Goal: Information Seeking & Learning: Learn about a topic

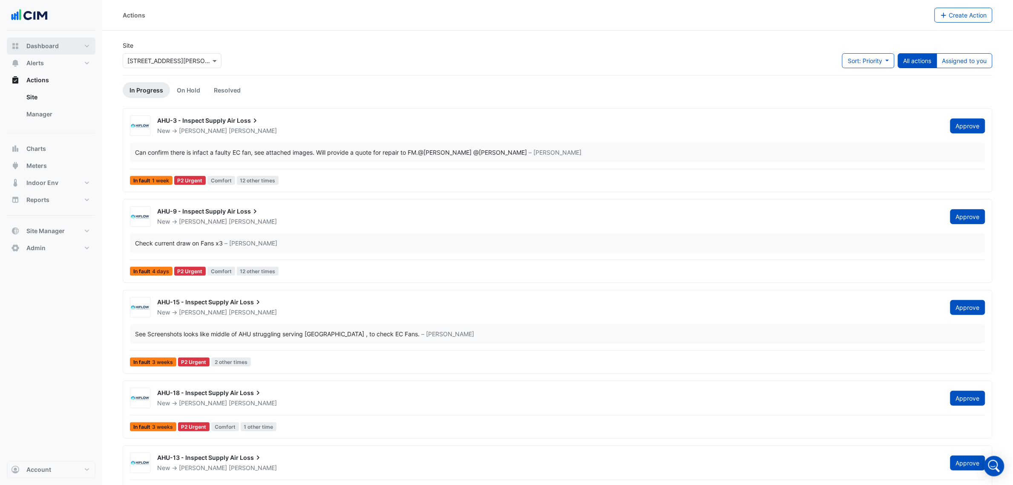
click at [16, 45] on rect "button" at bounding box center [17, 44] width 3 height 3
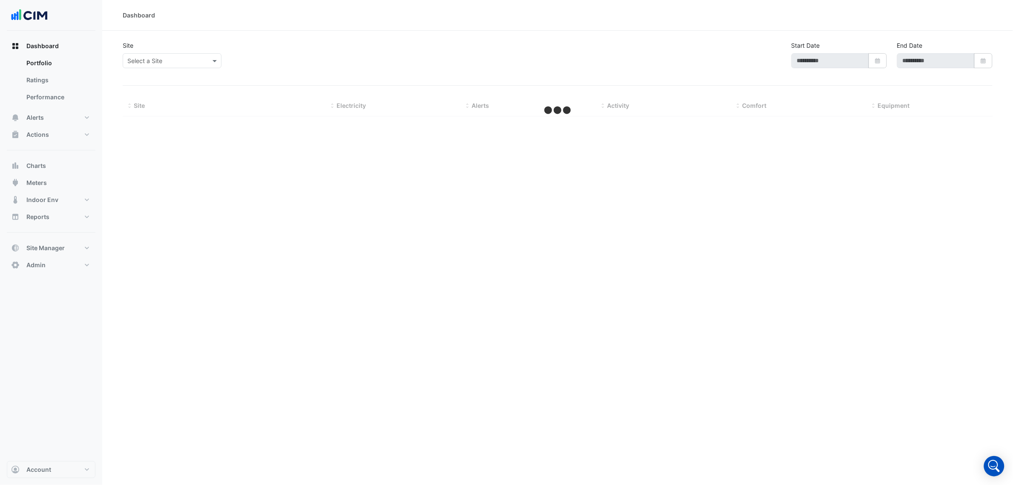
type input "**********"
select select "***"
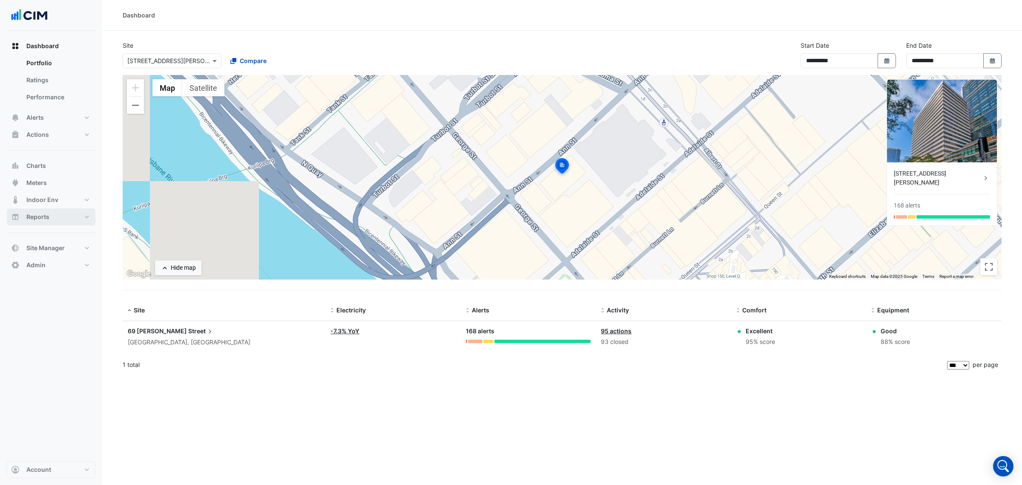
click at [41, 218] on span "Reports" at bounding box center [37, 216] width 23 height 9
select select "***"
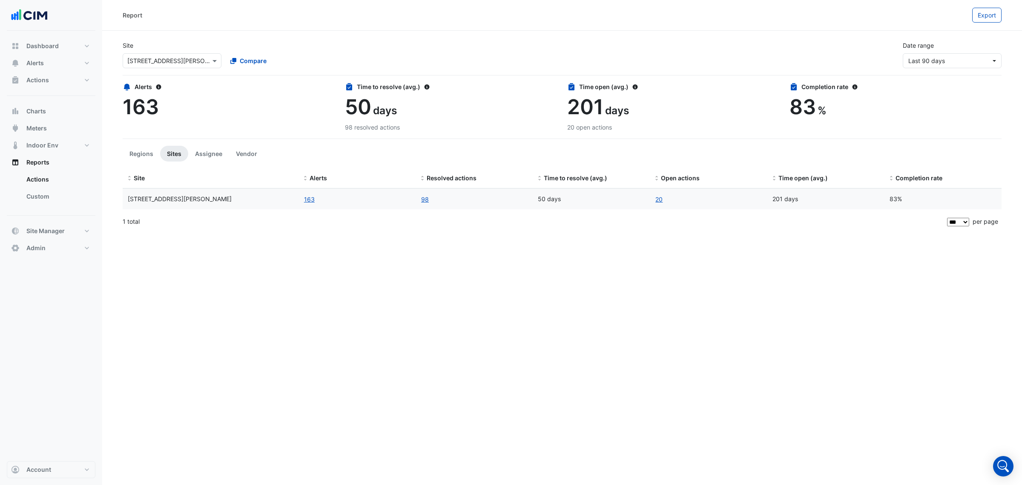
click at [184, 64] on input "text" at bounding box center [163, 61] width 72 height 9
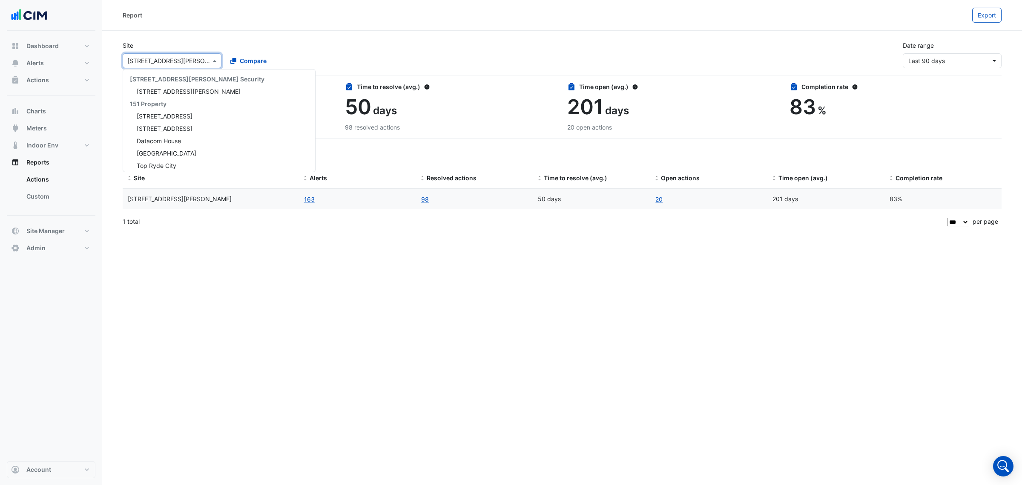
scroll to position [1606, 0]
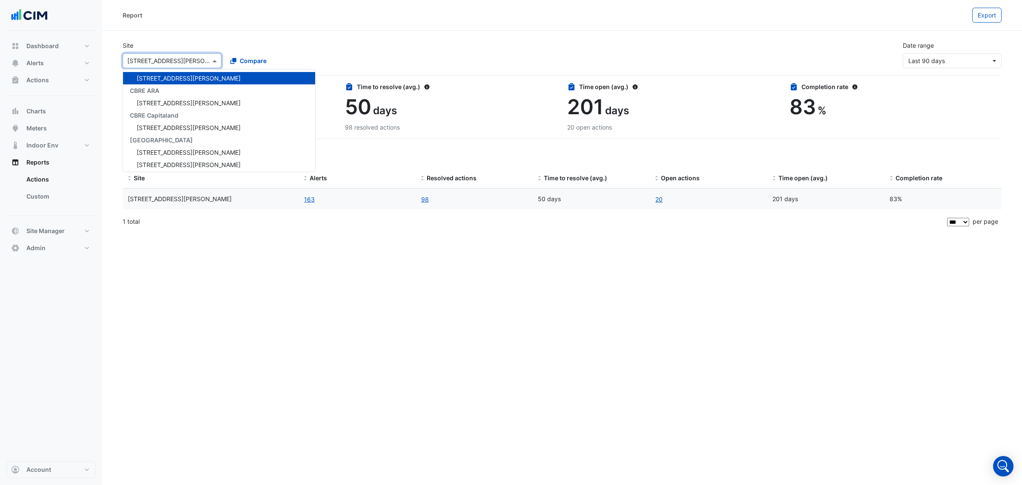
click at [285, 50] on div "× 69 Ann Street 141 Walker Street Security 141 Walker Street 151 Property 1 Yor…" at bounding box center [223, 59] width 204 height 18
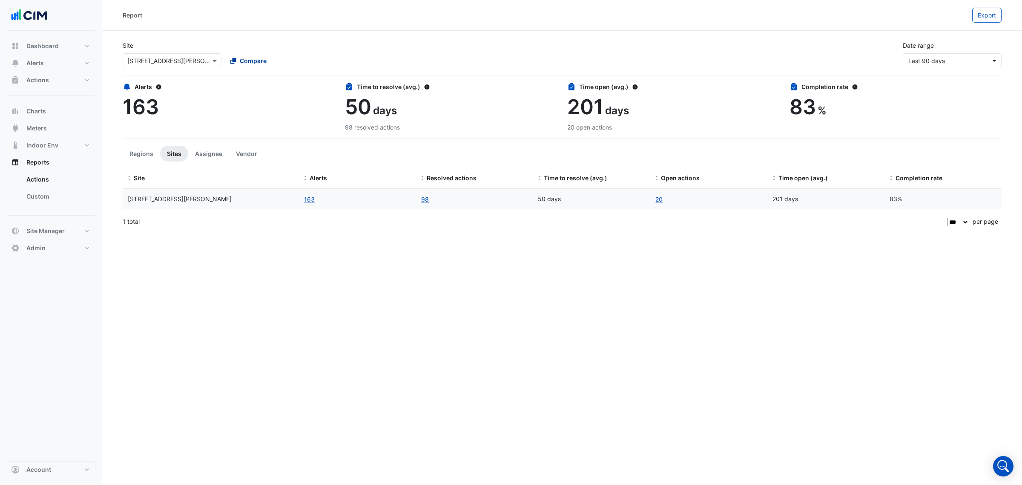
click at [254, 58] on span "Compare" at bounding box center [253, 60] width 27 height 9
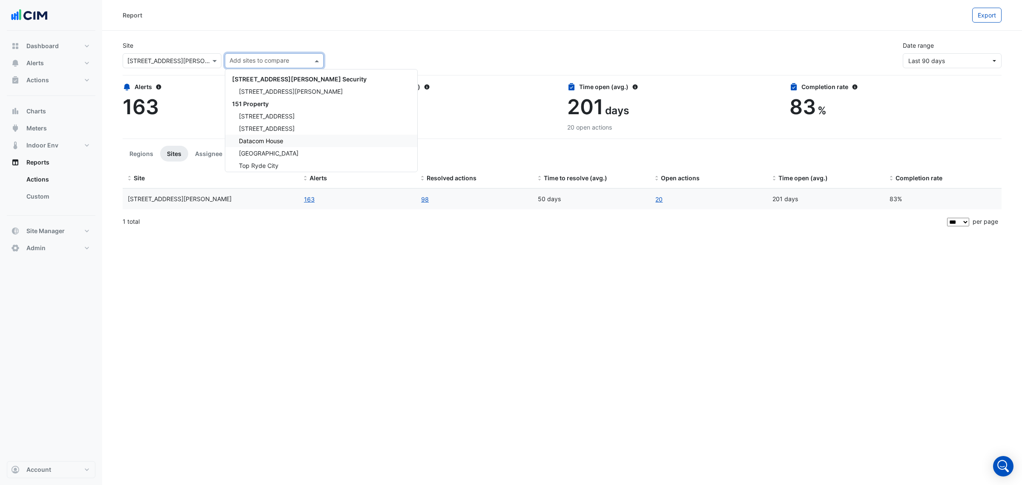
click at [298, 154] on span "[GEOGRAPHIC_DATA]" at bounding box center [269, 152] width 60 height 7
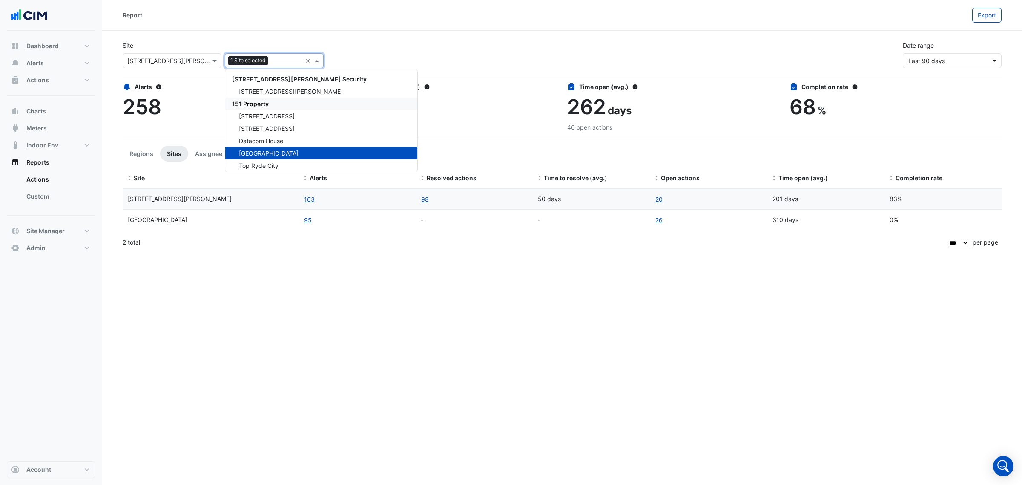
click at [282, 102] on div "151 Property" at bounding box center [321, 104] width 192 height 12
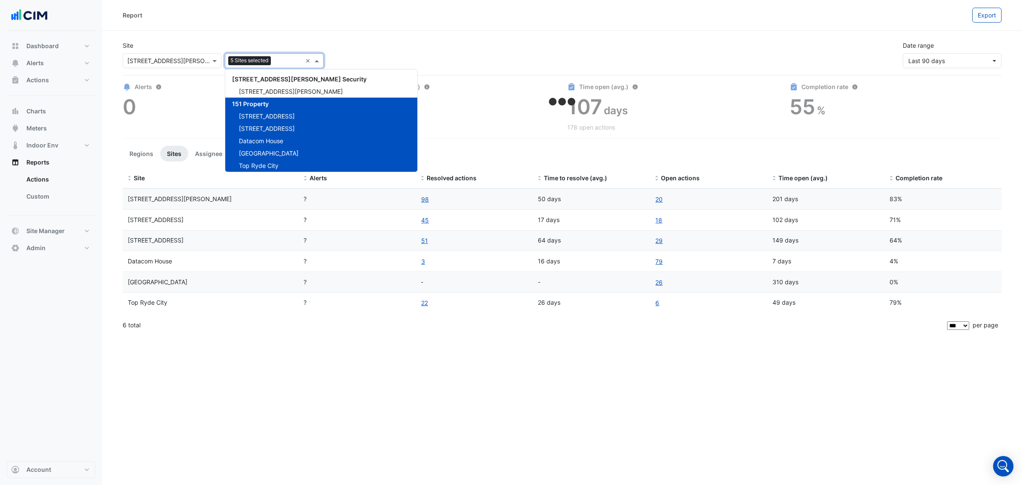
drag, startPoint x: 356, startPoint y: 379, endPoint x: 350, endPoint y: 378, distance: 5.7
click at [356, 379] on div "Report Export Site × 69 Ann Street 5 Sites selected × 141 Walker Street Securit…" at bounding box center [562, 242] width 920 height 485
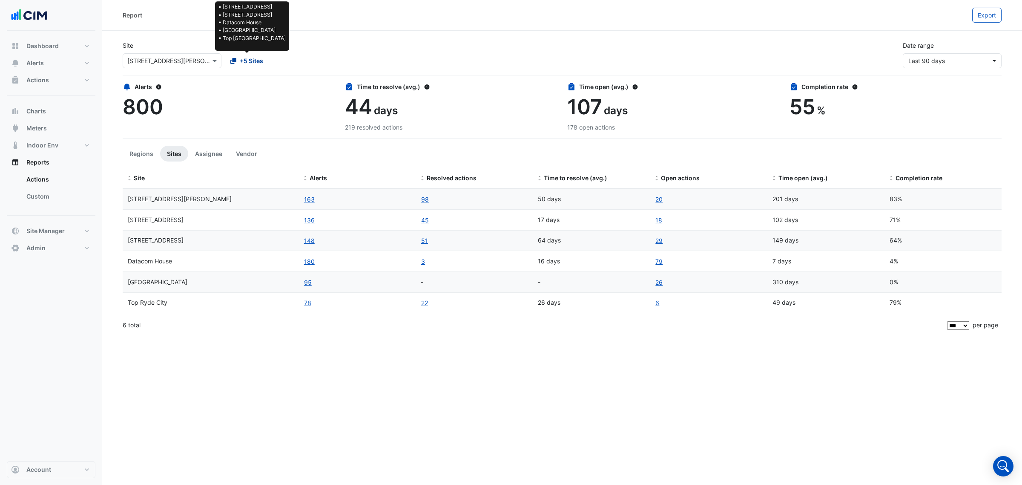
click at [242, 61] on span "+5 Sites" at bounding box center [251, 60] width 23 height 9
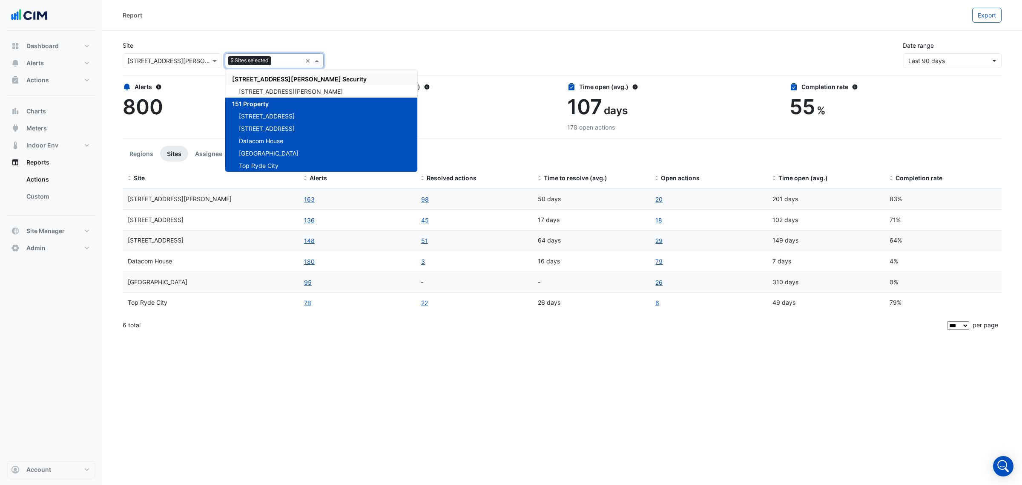
click at [271, 75] on div "[STREET_ADDRESS][PERSON_NAME] Security" at bounding box center [321, 79] width 192 height 12
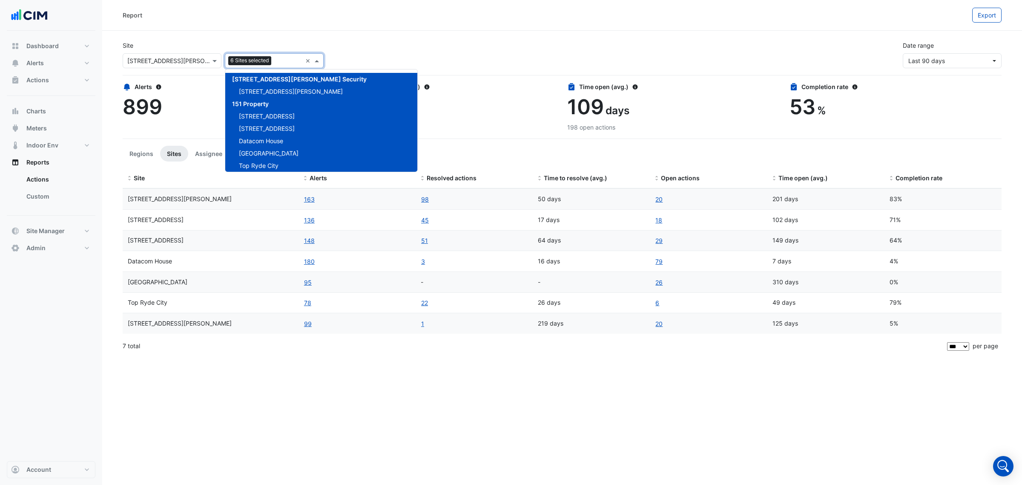
click at [486, 370] on div "Report Export Site × 69 Ann Street 6 Sites selected × 141 Walker Street Securit…" at bounding box center [562, 242] width 920 height 485
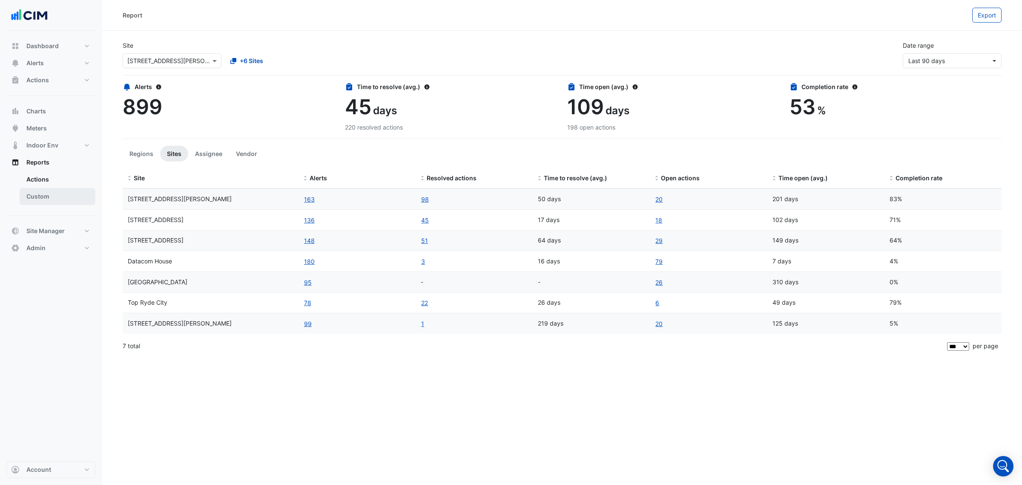
click at [65, 194] on link "Custom" at bounding box center [58, 196] width 76 height 17
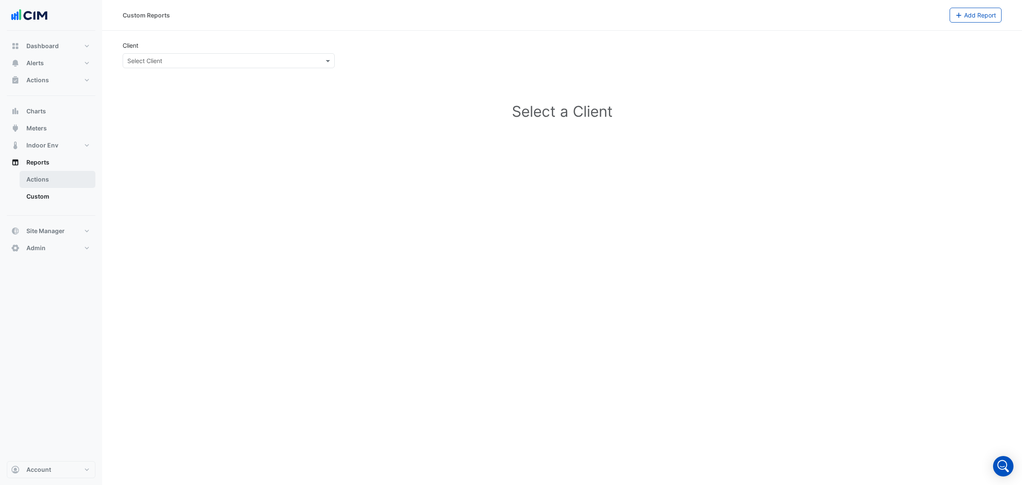
click at [68, 180] on link "Actions" at bounding box center [58, 179] width 76 height 17
select select "***"
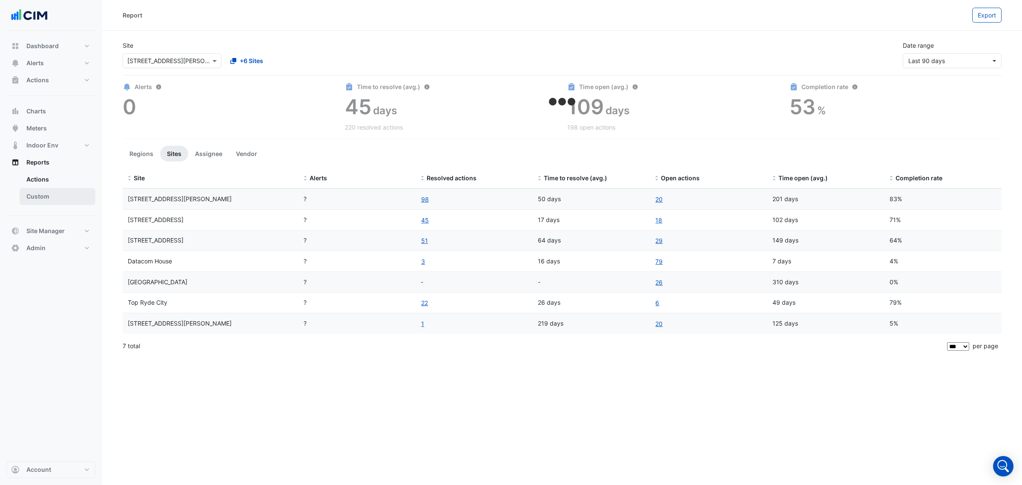
click at [64, 195] on link "Custom" at bounding box center [58, 196] width 76 height 17
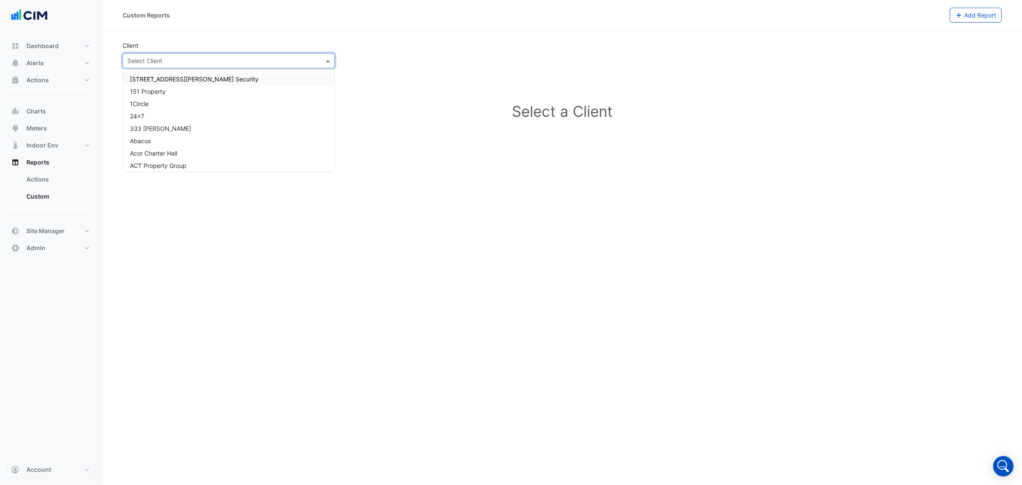
click at [246, 60] on input "text" at bounding box center [220, 61] width 186 height 9
click at [210, 118] on div "24x7" at bounding box center [228, 116] width 211 height 12
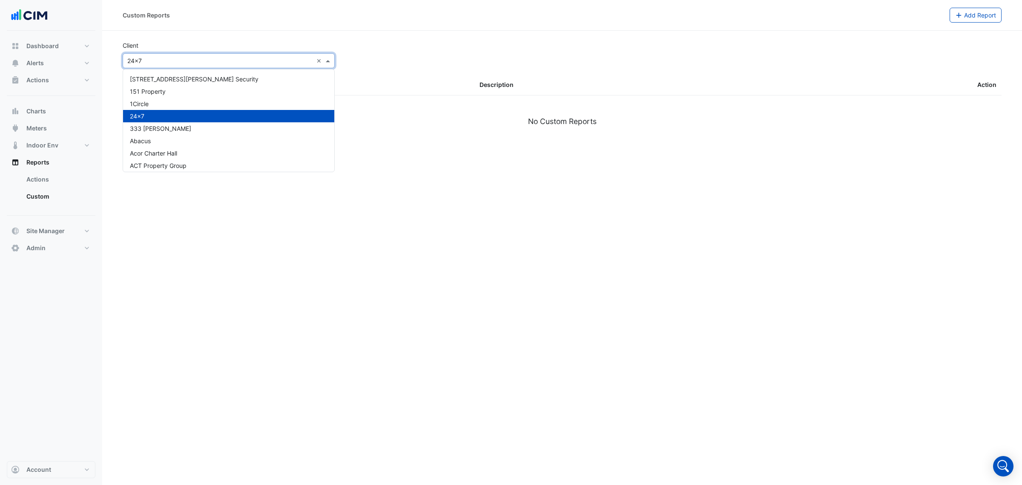
click at [264, 58] on input "text" at bounding box center [220, 61] width 186 height 9
click at [226, 85] on div "151 Property" at bounding box center [228, 91] width 211 height 12
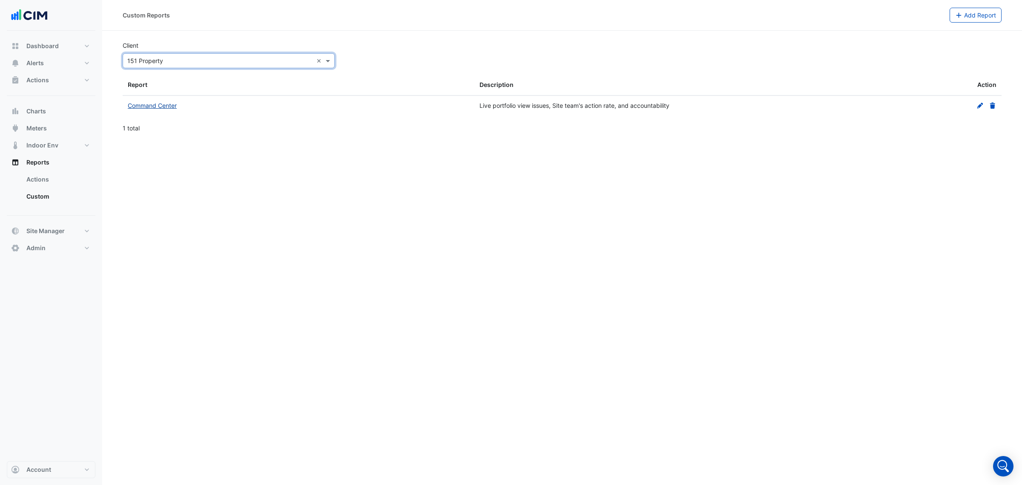
click at [157, 103] on link "Command Center" at bounding box center [152, 105] width 49 height 7
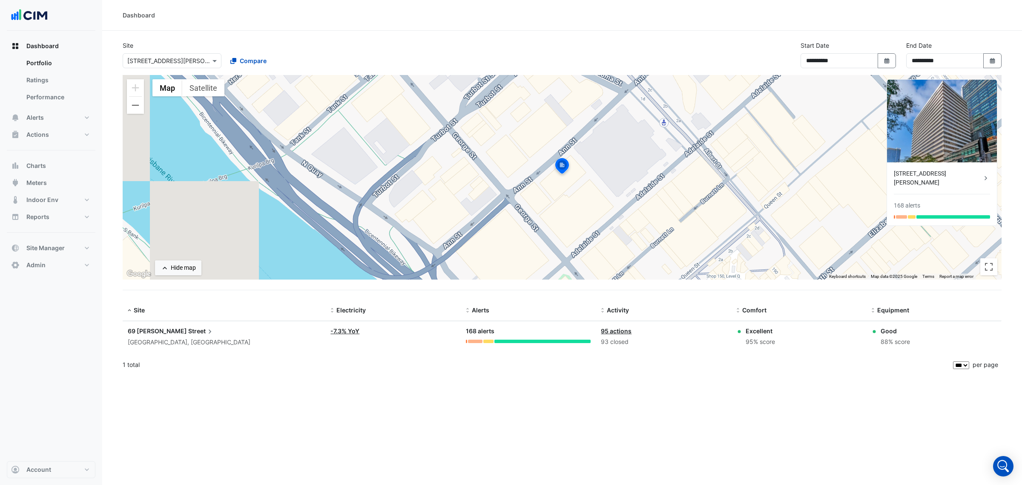
select select "***"
click at [562, 166] on img at bounding box center [562, 167] width 19 height 20
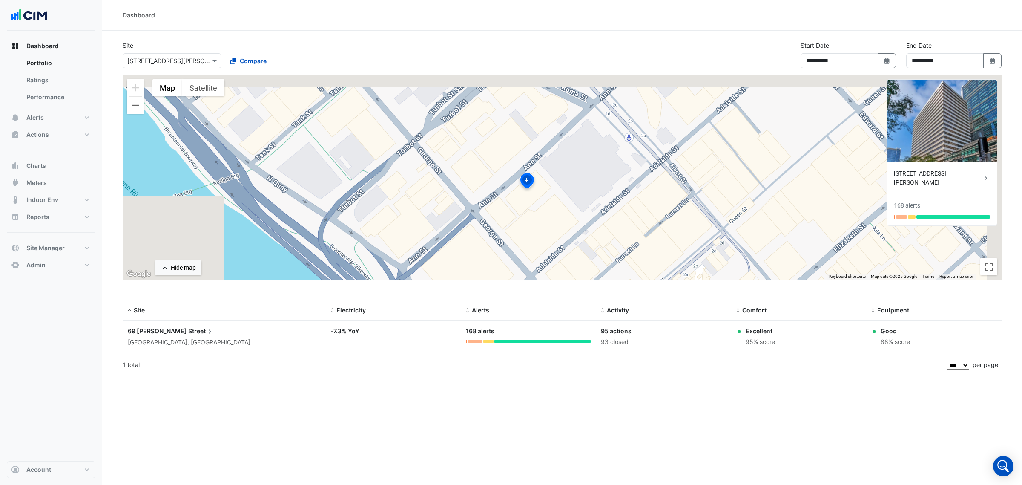
drag, startPoint x: 617, startPoint y: 154, endPoint x: 571, endPoint y: 171, distance: 49.0
click at [582, 170] on div "To activate drag with keyboard, press Alt + Enter. Once in keyboard drag state,…" at bounding box center [562, 177] width 879 height 204
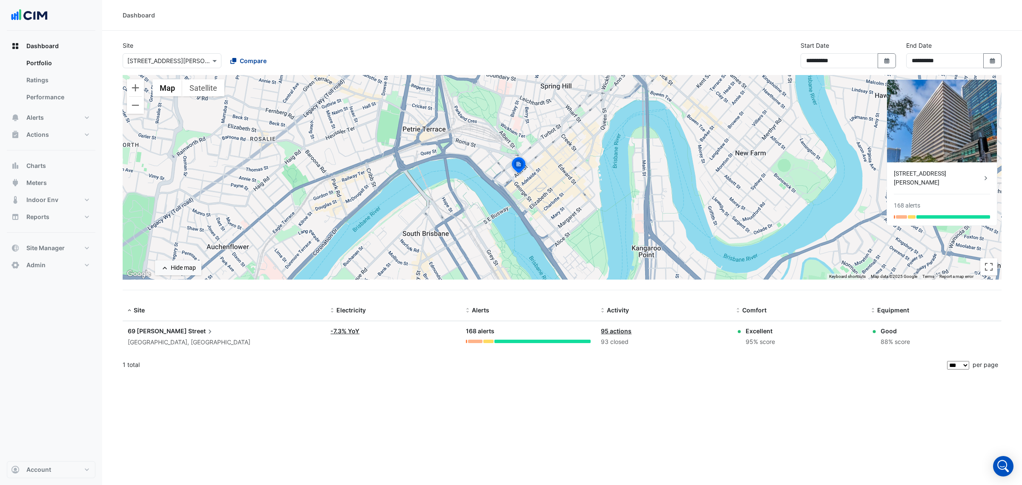
click at [257, 57] on span "Compare" at bounding box center [253, 60] width 27 height 9
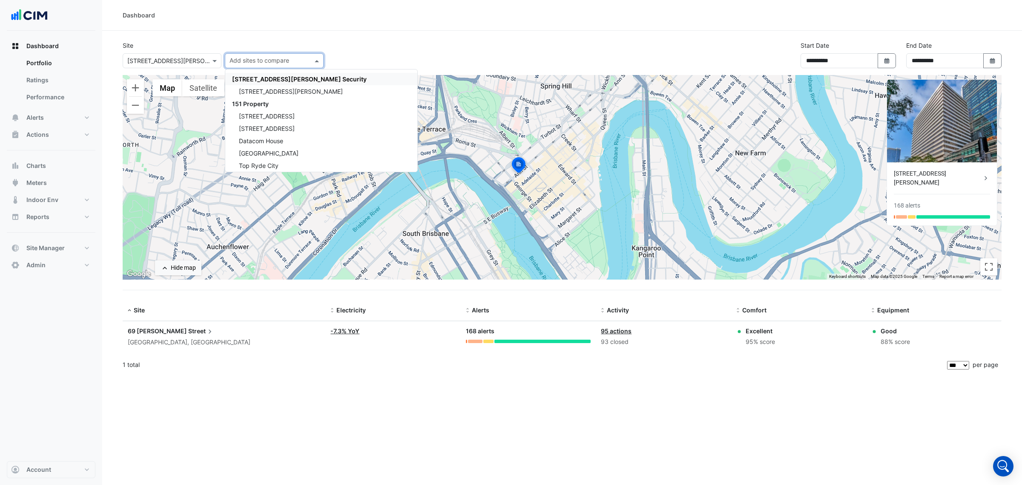
click at [281, 60] on input "text" at bounding box center [270, 61] width 80 height 9
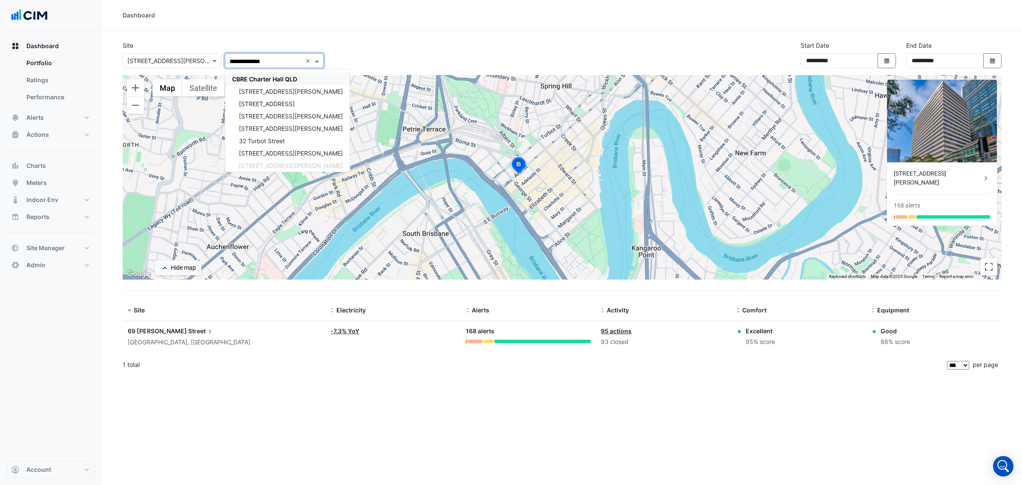
click at [269, 75] on span "CBRE Charter Hall QLD" at bounding box center [264, 78] width 65 height 7
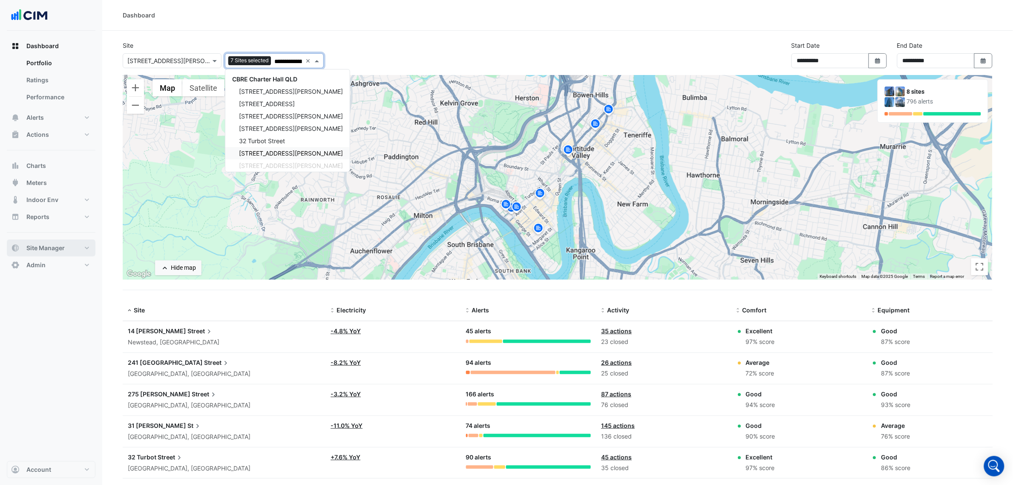
type input "**********"
click at [571, 152] on img at bounding box center [568, 150] width 14 height 15
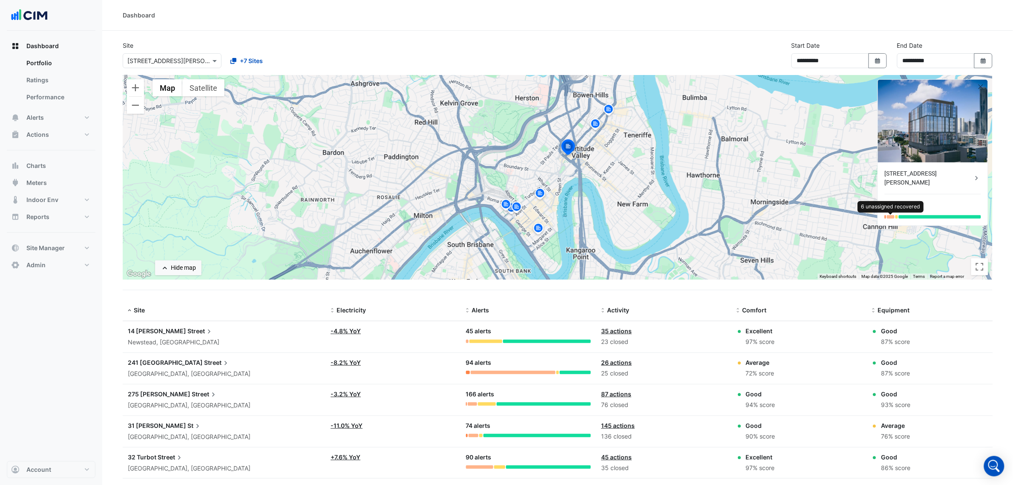
click at [889, 215] on div at bounding box center [891, 216] width 8 height 3
